Goal: Information Seeking & Learning: Learn about a topic

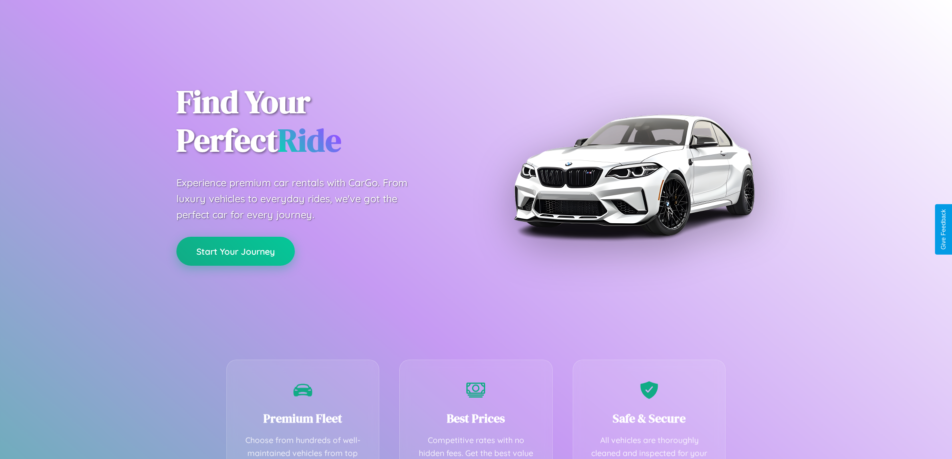
click at [235, 251] on button "Start Your Journey" at bounding box center [235, 251] width 118 height 29
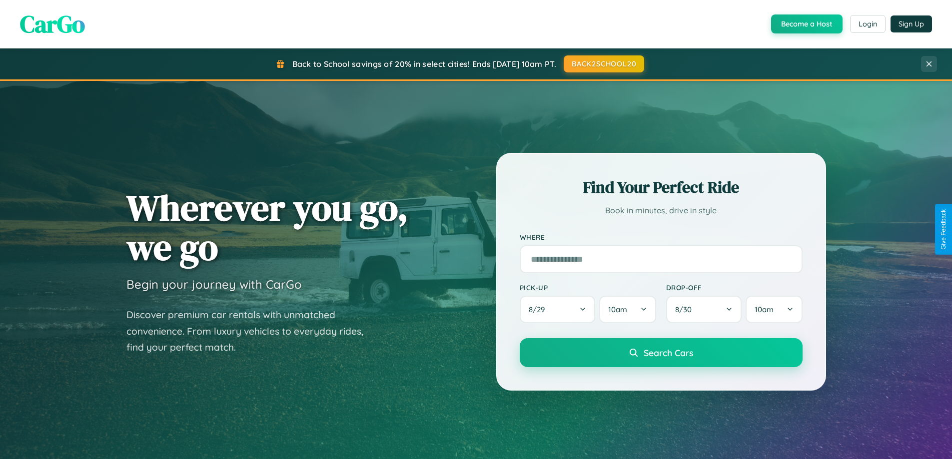
scroll to position [1922, 0]
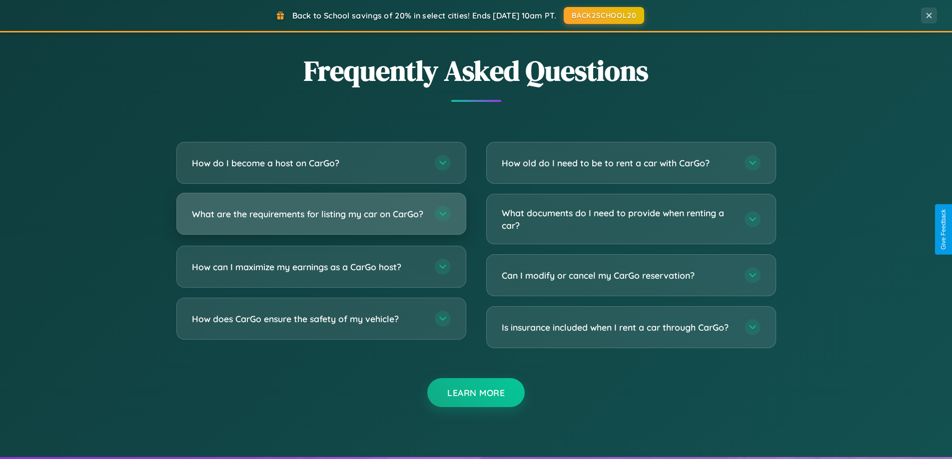
click at [321, 218] on h3 "What are the requirements for listing my car on CarGo?" at bounding box center [308, 214] width 233 height 12
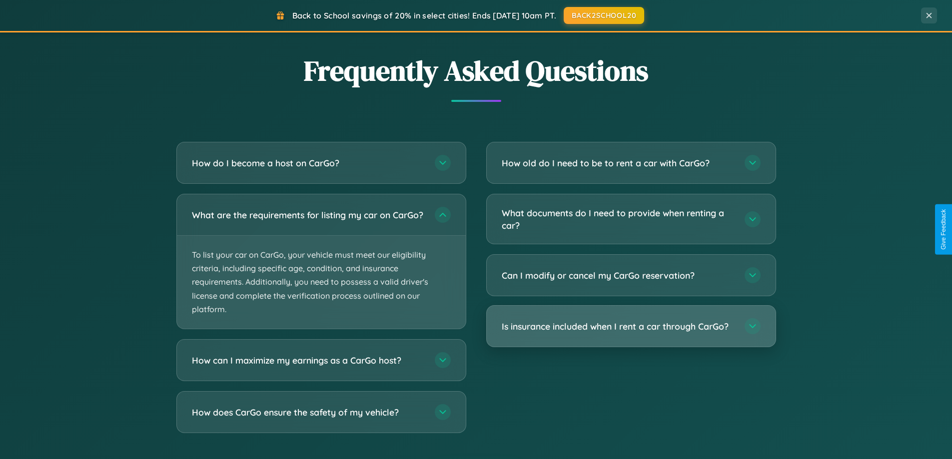
click at [630, 327] on h3 "Is insurance included when I rent a car through CarGo?" at bounding box center [617, 326] width 233 height 12
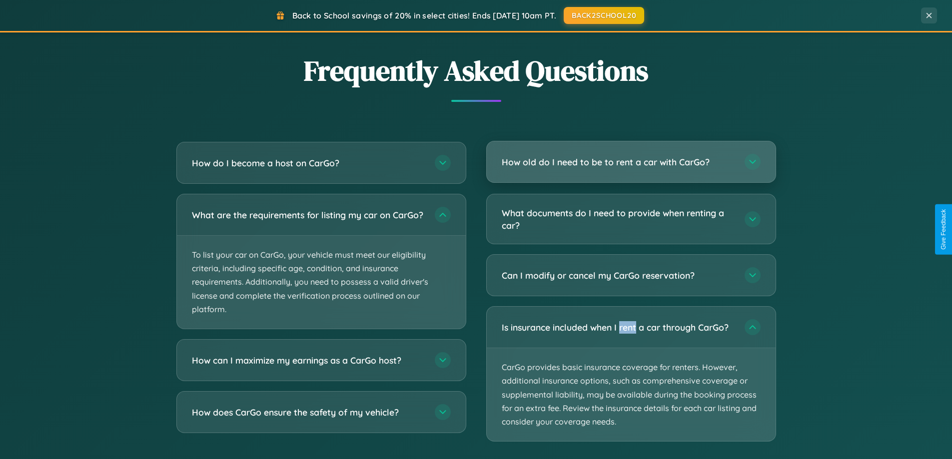
click at [630, 163] on h3 "How old do I need to be to rent a car with CarGo?" at bounding box center [617, 162] width 233 height 12
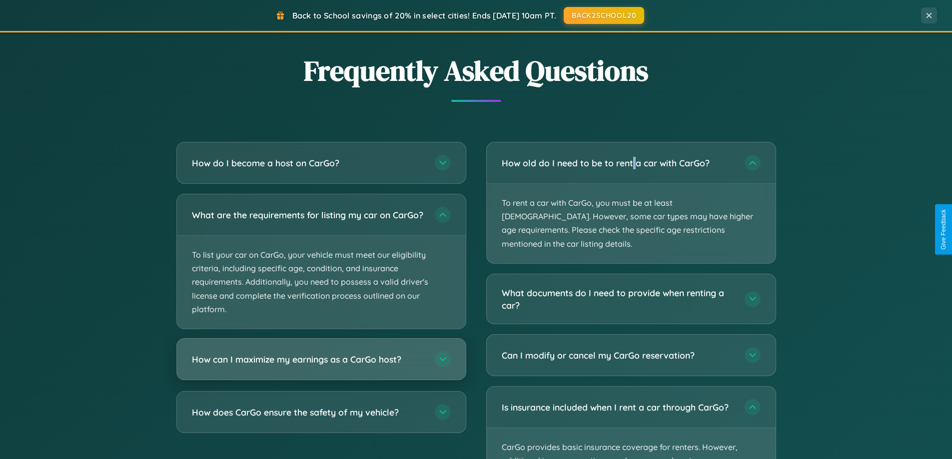
click at [321, 366] on h3 "How can I maximize my earnings as a CarGo host?" at bounding box center [308, 359] width 233 height 12
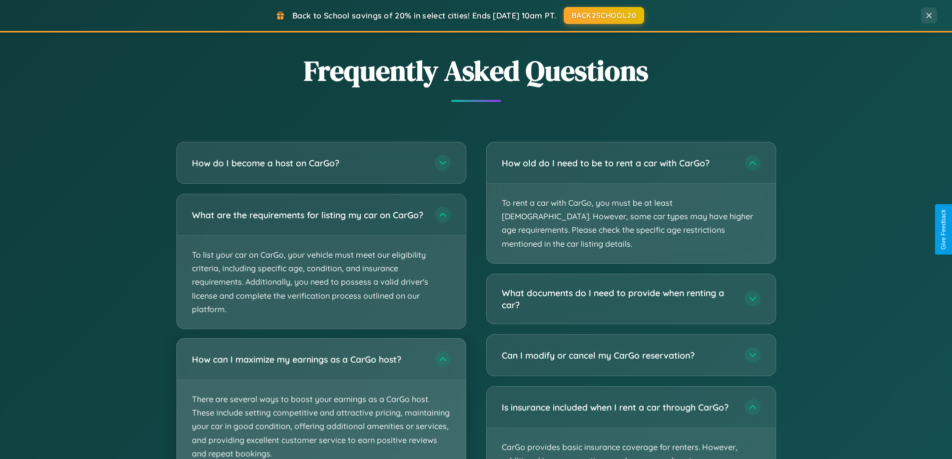
click at [321, 403] on p "There are several ways to boost your earnings as a CarGo host. These include se…" at bounding box center [321, 426] width 289 height 93
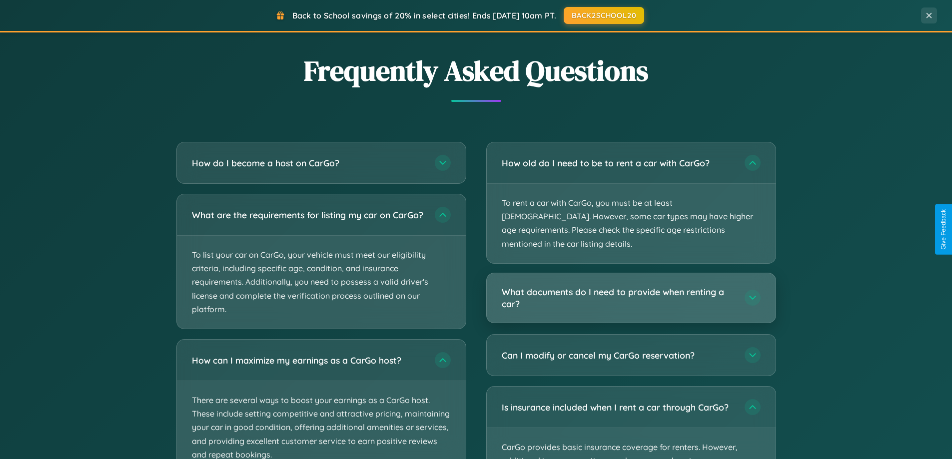
click at [630, 286] on h3 "What documents do I need to provide when renting a car?" at bounding box center [617, 298] width 233 height 24
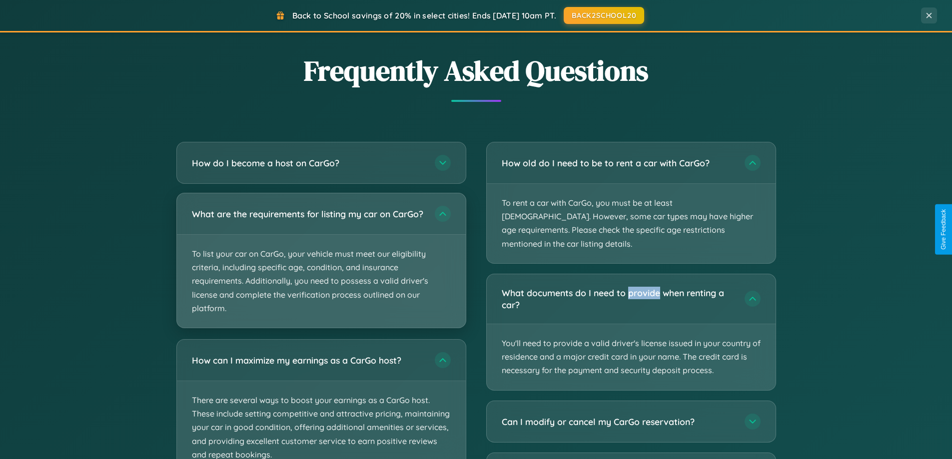
click at [321, 265] on p "To list your car on CarGo, your vehicle must meet our eligibility criteria, inc…" at bounding box center [321, 281] width 289 height 93
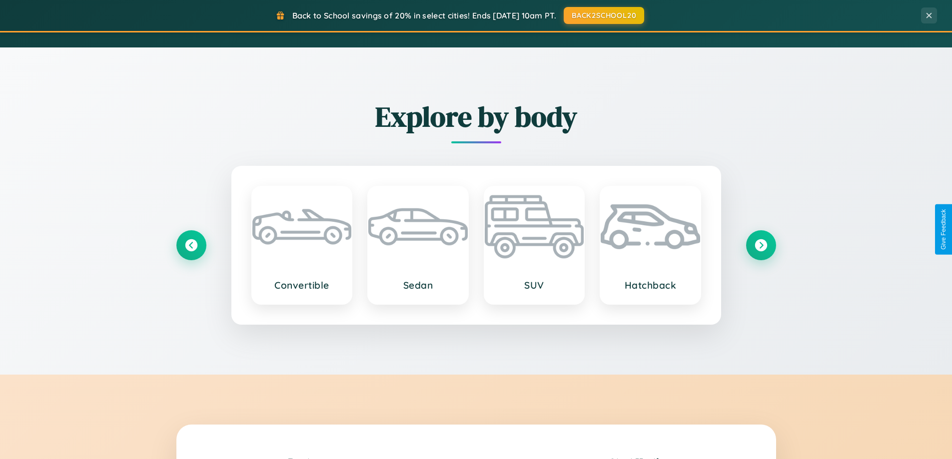
scroll to position [0, 0]
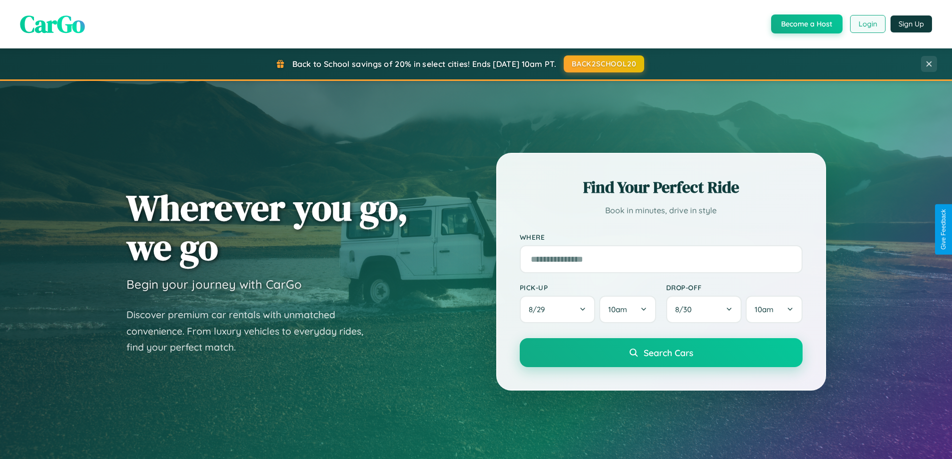
click at [867, 24] on button "Login" at bounding box center [867, 24] width 35 height 18
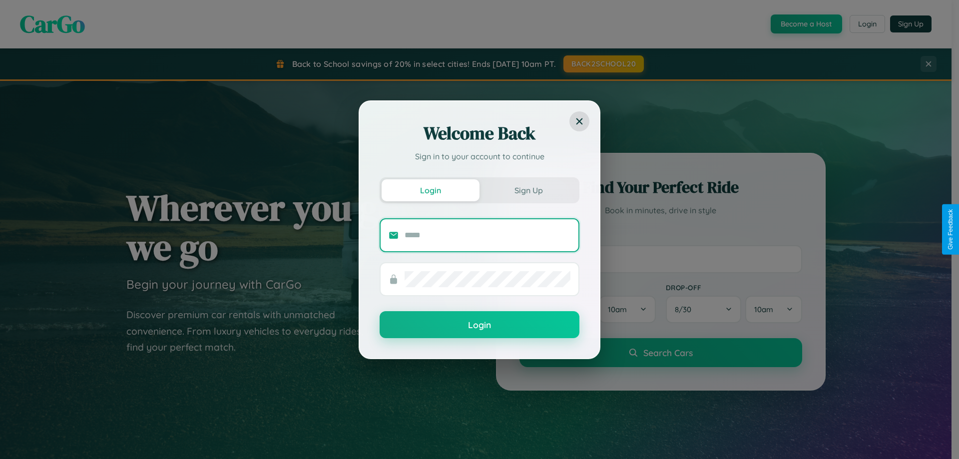
click at [488, 235] on input "text" at bounding box center [488, 235] width 166 height 16
type input "**********"
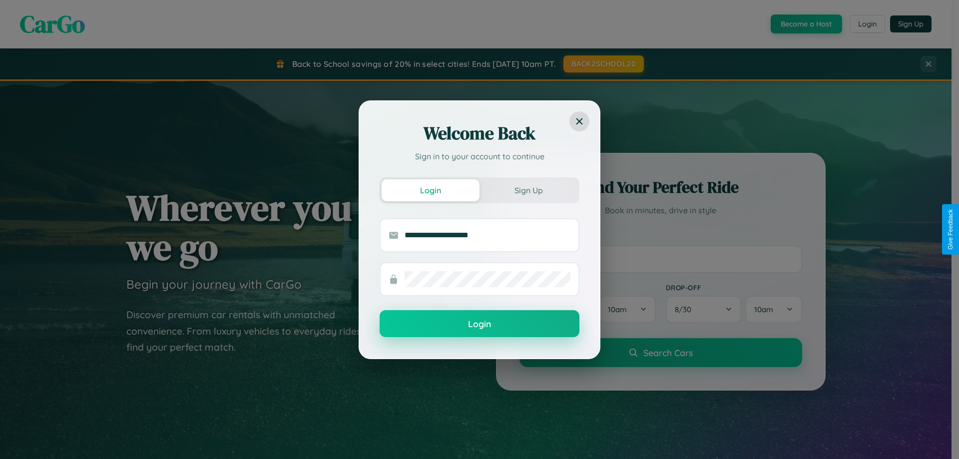
click at [480, 324] on button "Login" at bounding box center [480, 323] width 200 height 27
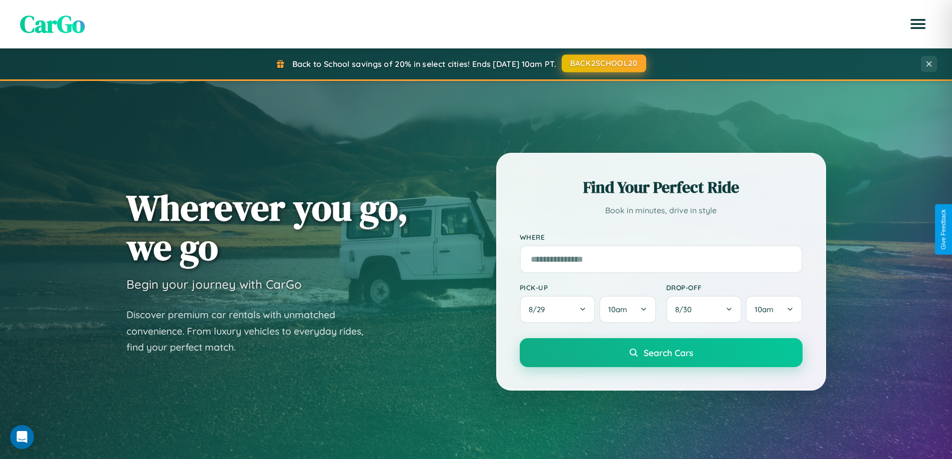
click at [603, 63] on button "BACK2SCHOOL20" at bounding box center [603, 63] width 84 height 18
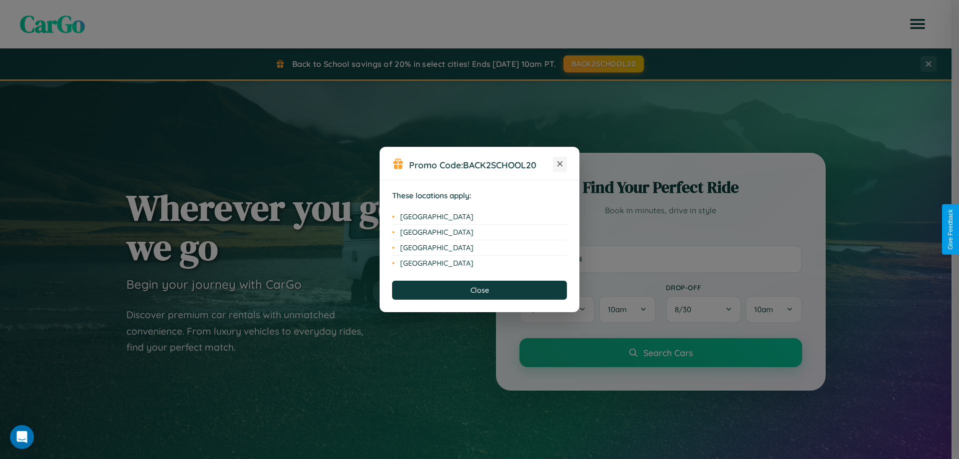
click at [560, 164] on icon at bounding box center [559, 163] width 5 height 5
